Goal: Task Accomplishment & Management: Use online tool/utility

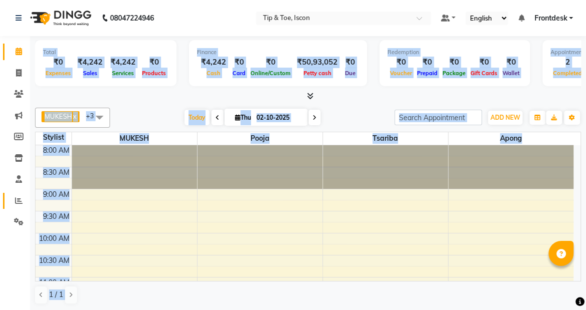
scroll to position [434, 0]
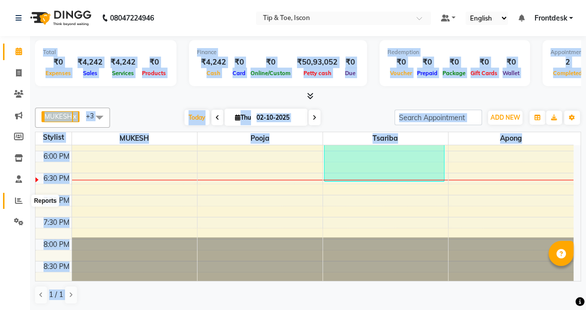
click at [15, 204] on span at bounding box center [19, 201] width 18 height 12
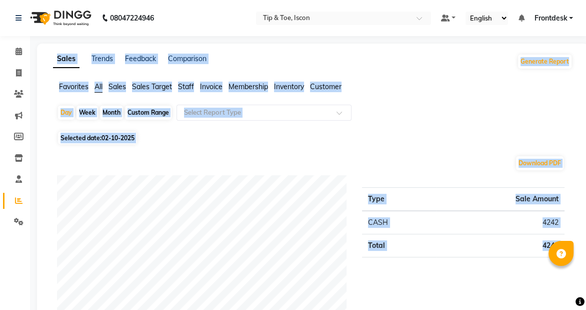
click at [395, 98] on div "Favorites All Sales Sales Target Staff Invoice Membership Inventory Customer" at bounding box center [313, 91] width 535 height 19
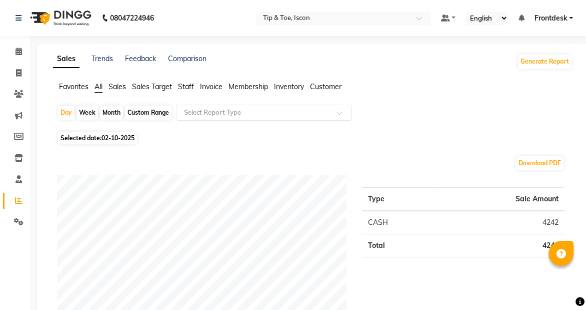
click at [226, 109] on input "text" at bounding box center [254, 113] width 144 height 10
click at [237, 84] on span "Membership" at bounding box center [249, 86] width 40 height 9
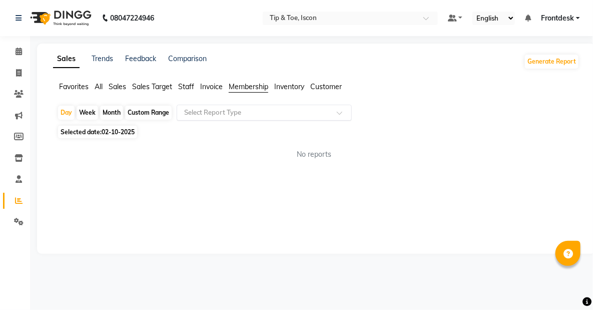
click at [242, 111] on input "text" at bounding box center [254, 113] width 144 height 10
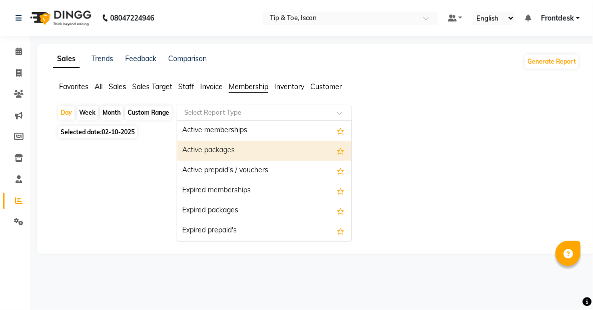
click at [238, 147] on div "Active packages" at bounding box center [264, 151] width 174 height 20
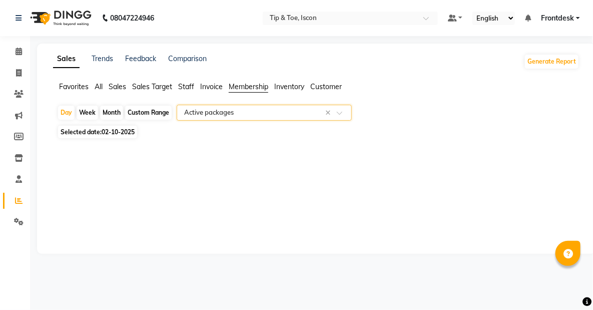
click at [241, 114] on input "text" at bounding box center [254, 113] width 144 height 10
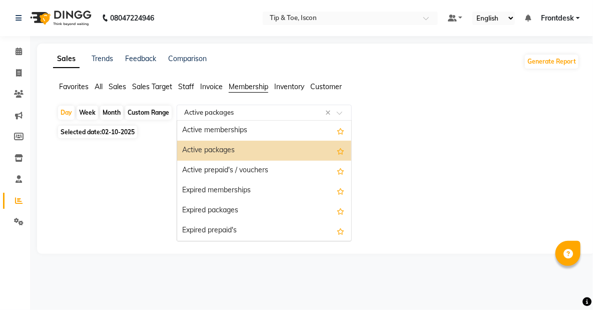
click at [190, 115] on input "text" at bounding box center [254, 113] width 144 height 10
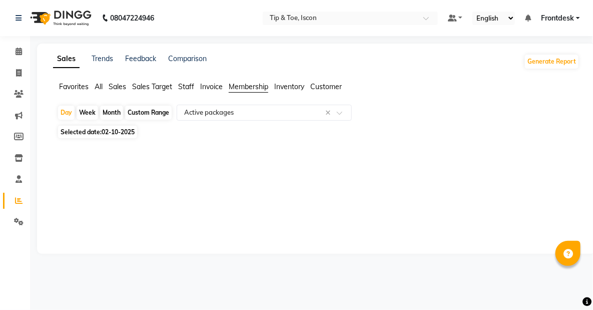
click at [111, 112] on div "Month" at bounding box center [111, 113] width 23 height 14
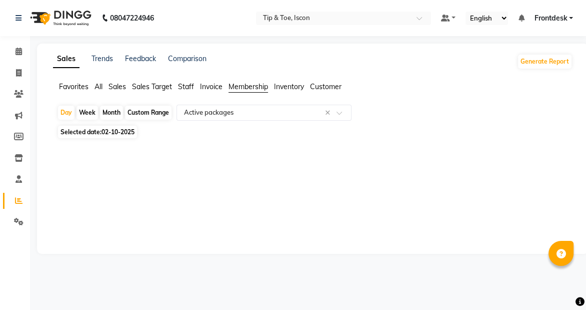
select select "10"
select select "2025"
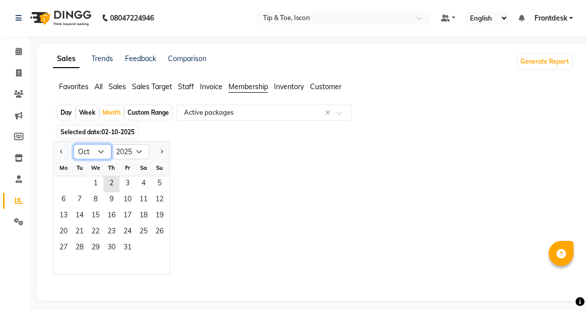
click at [104, 150] on select "Jan Feb Mar Apr May Jun [DATE] Aug Sep Oct Nov Dec" at bounding box center [93, 151] width 38 height 15
select select "9"
click at [74, 144] on select "Jan Feb Mar Apr May Jun [DATE] Aug Sep Oct Nov Dec" at bounding box center [93, 151] width 38 height 15
click at [60, 179] on span "1" at bounding box center [64, 184] width 16 height 16
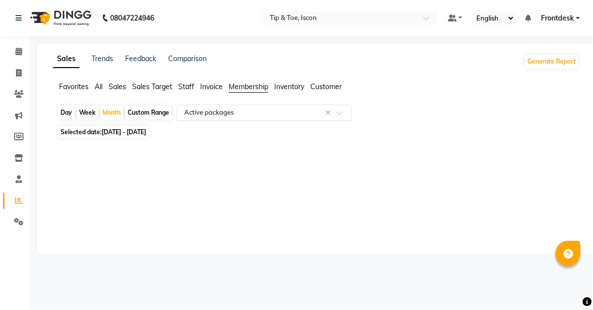
click at [225, 117] on input "text" at bounding box center [254, 113] width 144 height 10
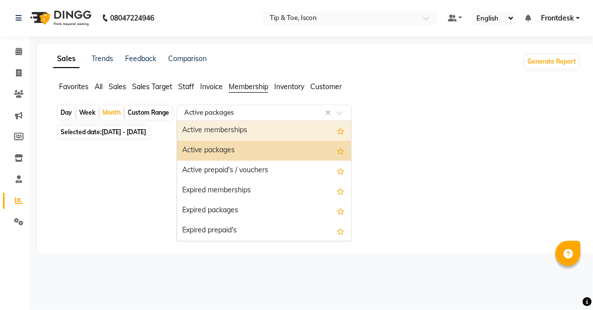
click at [219, 134] on div "Active memberships" at bounding box center [264, 131] width 174 height 20
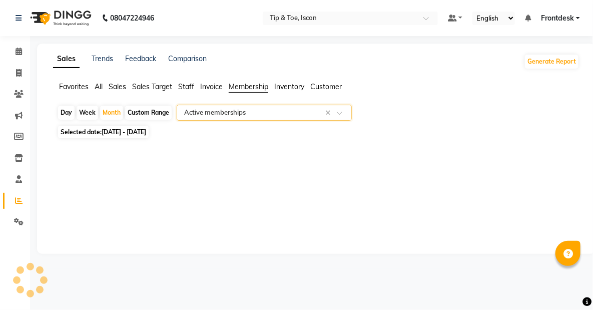
select select "full_report"
select select "csv"
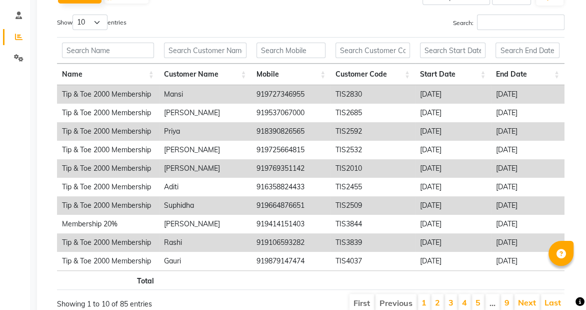
scroll to position [205, 0]
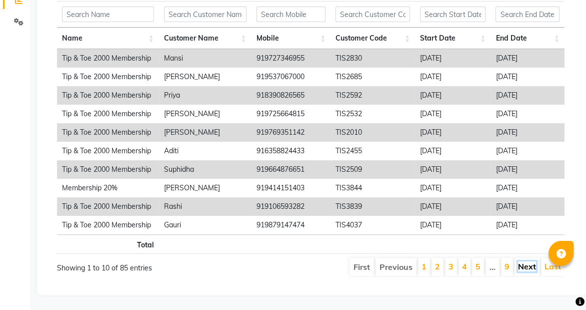
click at [518, 261] on link "Next" at bounding box center [527, 266] width 18 height 10
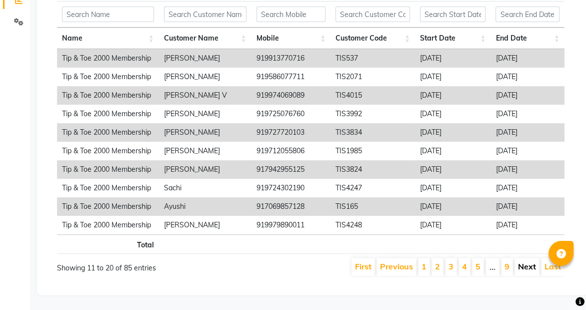
click at [526, 261] on link "Next" at bounding box center [527, 266] width 18 height 10
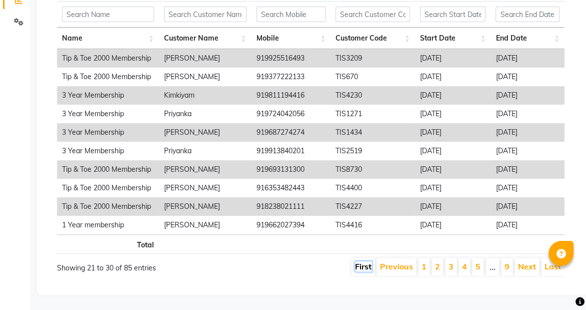
click at [367, 261] on link "First" at bounding box center [363, 266] width 17 height 10
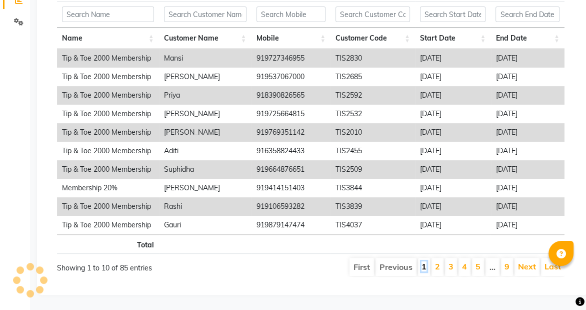
click at [427, 261] on link "1" at bounding box center [424, 266] width 5 height 10
click at [529, 261] on link "Next" at bounding box center [527, 266] width 18 height 10
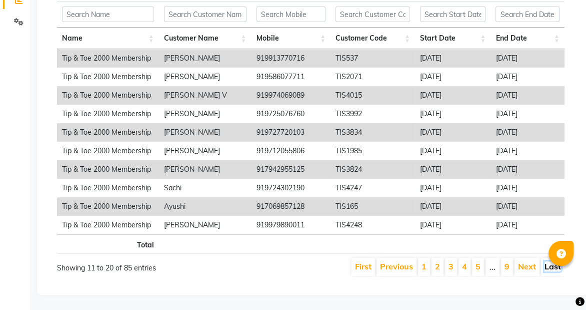
click at [546, 261] on link "Last" at bounding box center [553, 266] width 17 height 10
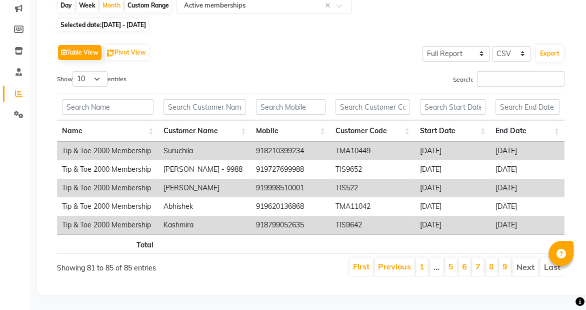
scroll to position [113, 0]
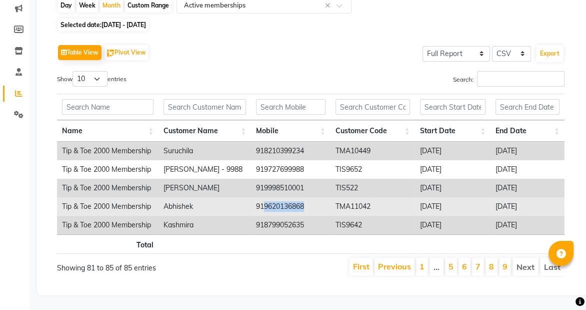
drag, startPoint x: 264, startPoint y: 199, endPoint x: 305, endPoint y: 199, distance: 40.5
click at [305, 199] on td "919620136868" at bounding box center [291, 206] width 80 height 19
copy td "9620136868"
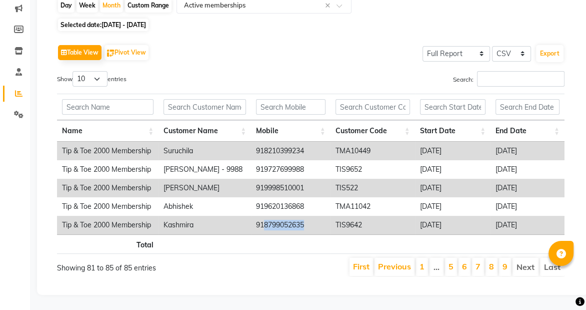
drag, startPoint x: 305, startPoint y: 217, endPoint x: 266, endPoint y: 215, distance: 39.1
click at [266, 216] on td "918799052635" at bounding box center [291, 225] width 80 height 19
copy td "8799052635"
